Goal: Task Accomplishment & Management: Use online tool/utility

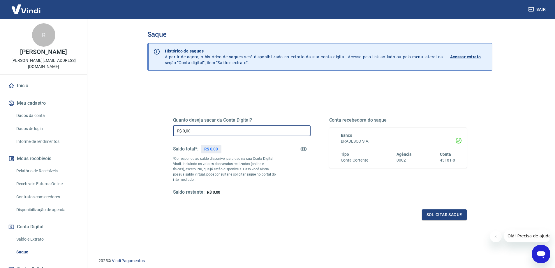
click at [216, 127] on input "R$ 0,00" at bounding box center [241, 130] width 137 height 11
type input "R$ 486,98"
click at [433, 212] on button "Solicitar saque" at bounding box center [444, 214] width 45 height 11
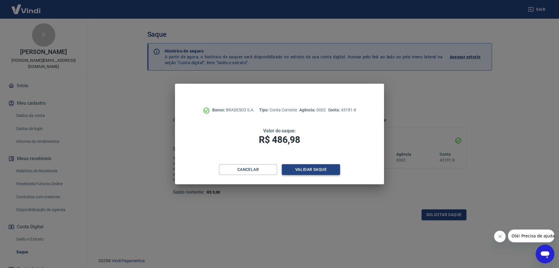
click at [325, 167] on button "Validar saque" at bounding box center [311, 169] width 58 height 11
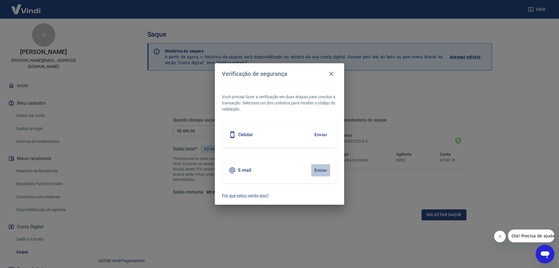
click at [318, 170] on button "Enviar" at bounding box center [320, 170] width 19 height 12
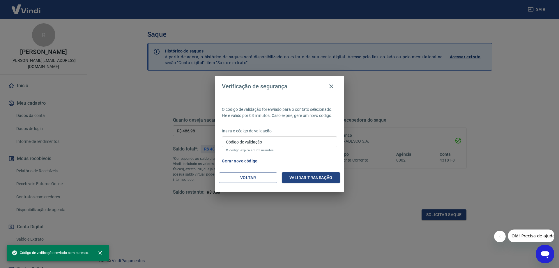
click at [267, 142] on input "Código de validação" at bounding box center [279, 141] width 115 height 11
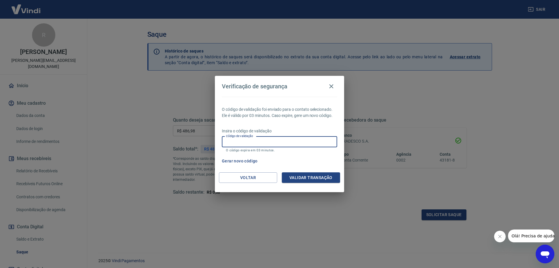
paste input "266169"
type input "266169"
click at [310, 178] on button "Validar transação" at bounding box center [311, 177] width 58 height 11
